Goal: Transaction & Acquisition: Obtain resource

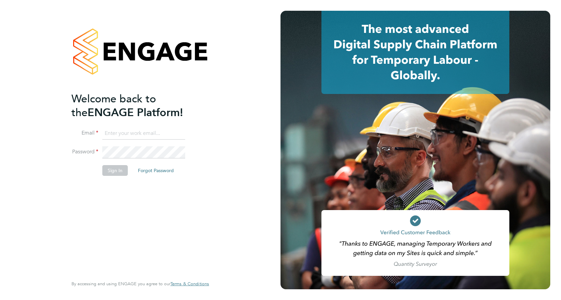
click at [137, 133] on input at bounding box center [143, 133] width 83 height 12
click at [170, 135] on input "elian.jones@hotmail.co.uk" at bounding box center [143, 133] width 83 height 12
type input "elian.jones@vistry.co.uk"
click at [109, 171] on button "Sign In" at bounding box center [114, 170] width 25 height 11
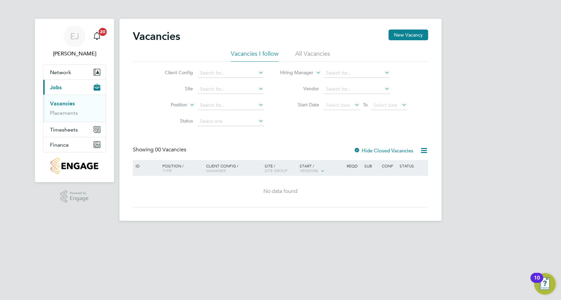
click at [92, 86] on button "Current page: Jobs" at bounding box center [74, 87] width 62 height 15
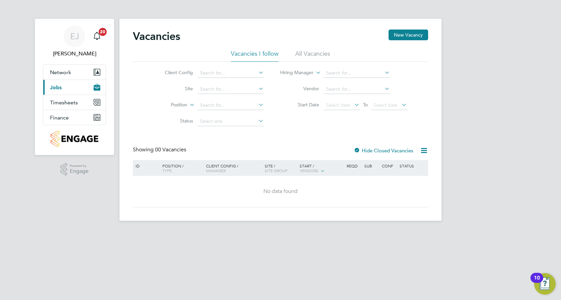
click at [96, 87] on icon "Main navigation" at bounding box center [97, 87] width 7 height 7
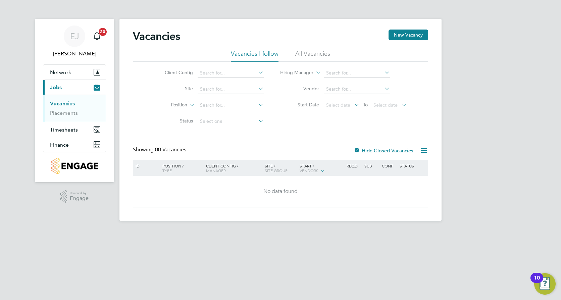
click at [257, 90] on icon at bounding box center [257, 88] width 0 height 9
click at [229, 95] on li "Plot 18 Aylesbury" at bounding box center [230, 98] width 67 height 9
type input "Plot 18 Aylesbury"
click at [306, 53] on li "All Vacancies" at bounding box center [312, 56] width 35 height 12
click at [96, 130] on icon "Main navigation" at bounding box center [95, 130] width 3 height 3
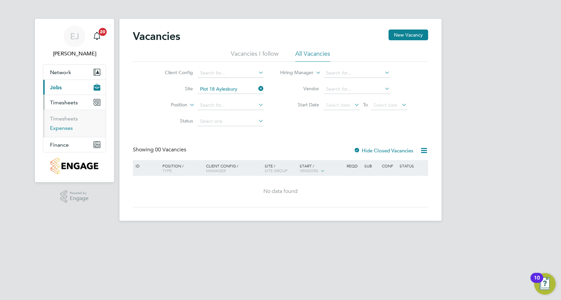
click at [68, 129] on link "Expenses" at bounding box center [61, 128] width 23 height 6
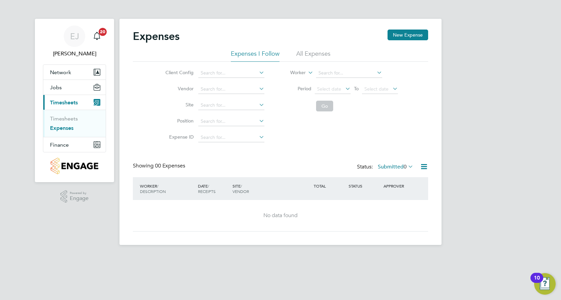
click at [71, 127] on link "Expenses" at bounding box center [61, 128] width 23 height 6
click at [258, 104] on icon at bounding box center [258, 104] width 0 height 9
type input "plt 18"
click at [71, 105] on span "Timesheets" at bounding box center [64, 102] width 28 height 6
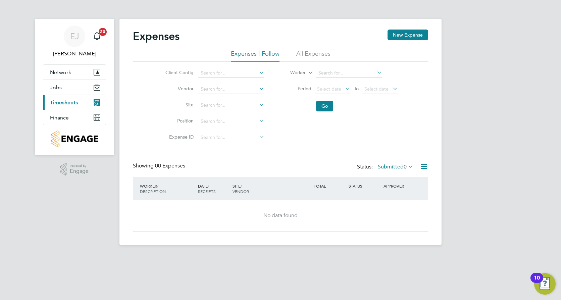
click at [95, 101] on icon "Main navigation" at bounding box center [97, 102] width 7 height 7
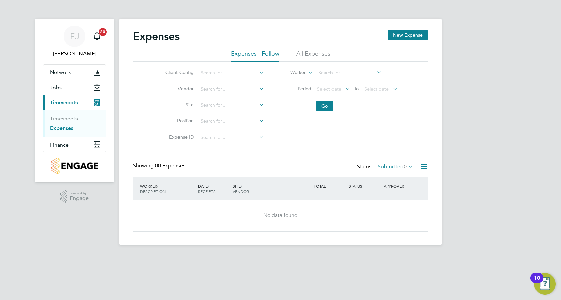
click at [99, 101] on icon "Main navigation" at bounding box center [97, 101] width 4 height 0
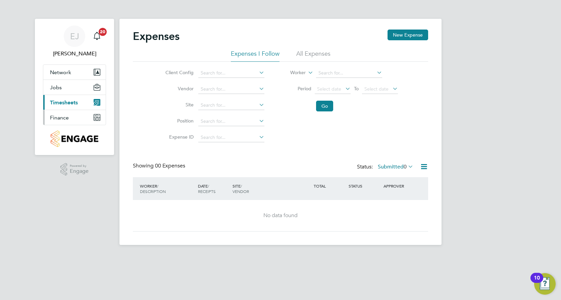
click at [95, 119] on button "Finance" at bounding box center [74, 117] width 62 height 15
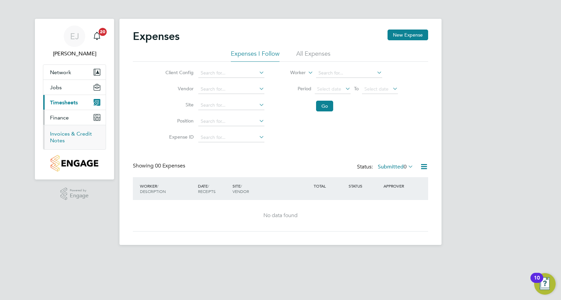
click at [86, 132] on link "Invoices & Credit Notes" at bounding box center [71, 136] width 42 height 13
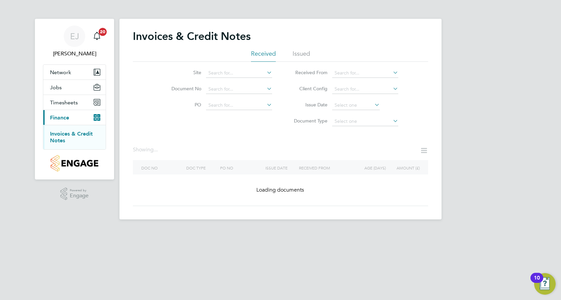
click at [265, 73] on icon at bounding box center [265, 72] width 0 height 9
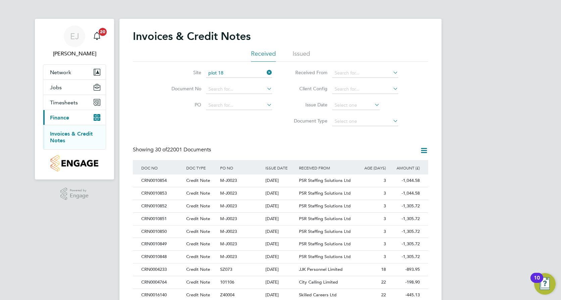
click at [223, 83] on b "18" at bounding box center [221, 82] width 5 height 6
type input "Plot 18 Aylesbury"
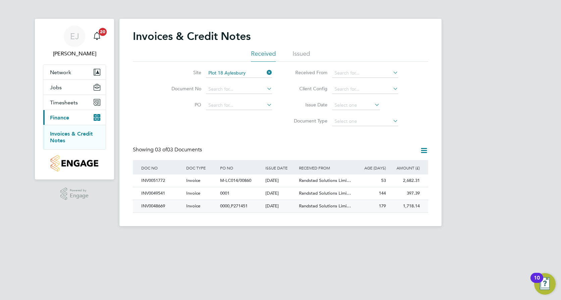
click at [195, 206] on span "Invoice" at bounding box center [193, 206] width 14 height 6
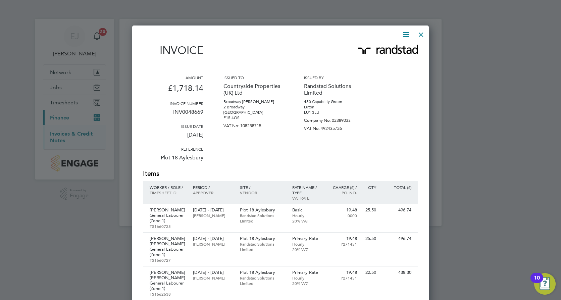
click at [407, 32] on icon at bounding box center [405, 34] width 8 height 8
click at [380, 49] on li "Download Invoice" at bounding box center [385, 50] width 46 height 9
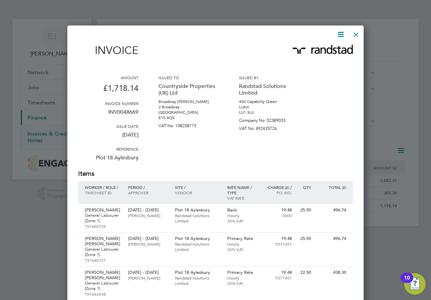
click at [344, 32] on icon at bounding box center [341, 34] width 8 height 8
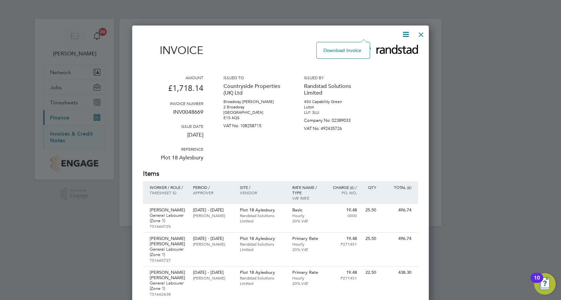
click at [425, 35] on div at bounding box center [421, 33] width 12 height 12
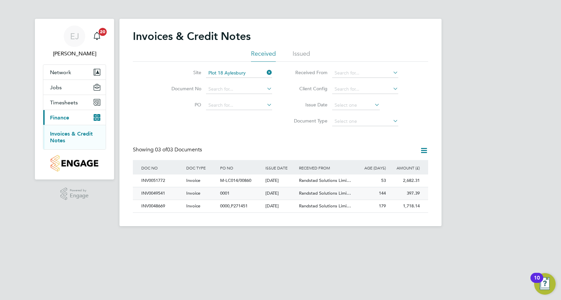
click at [161, 193] on div "INV0049541" at bounding box center [162, 193] width 45 height 12
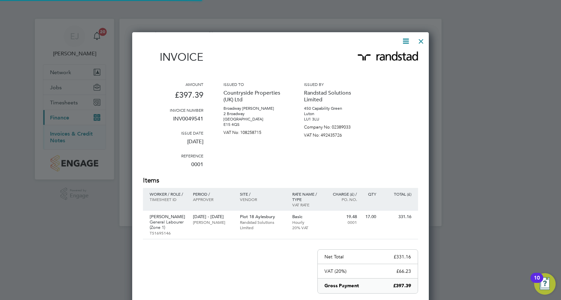
scroll to position [352, 297]
click at [404, 37] on icon at bounding box center [405, 41] width 8 height 8
click at [380, 56] on li "Download Invoice" at bounding box center [385, 56] width 46 height 9
click at [423, 43] on div at bounding box center [421, 40] width 12 height 12
click at [420, 43] on div at bounding box center [421, 40] width 12 height 12
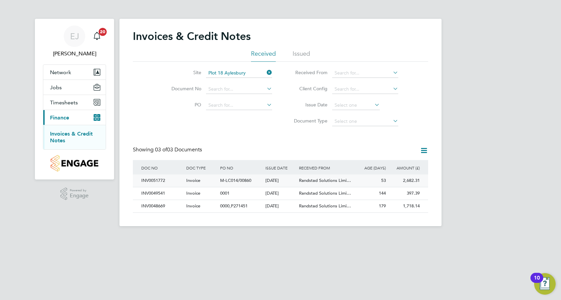
click at [321, 178] on span "Randstad Solutions Limi…" at bounding box center [325, 180] width 52 height 6
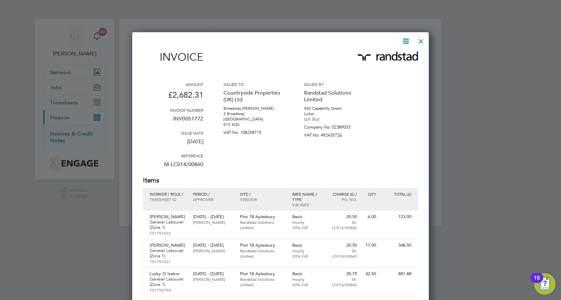
click at [404, 41] on icon at bounding box center [405, 41] width 8 height 8
click at [385, 54] on li "Download Invoice" at bounding box center [385, 56] width 46 height 9
click at [423, 41] on div at bounding box center [421, 40] width 12 height 12
click at [424, 40] on div at bounding box center [421, 40] width 12 height 12
